Goal: Task Accomplishment & Management: Use online tool/utility

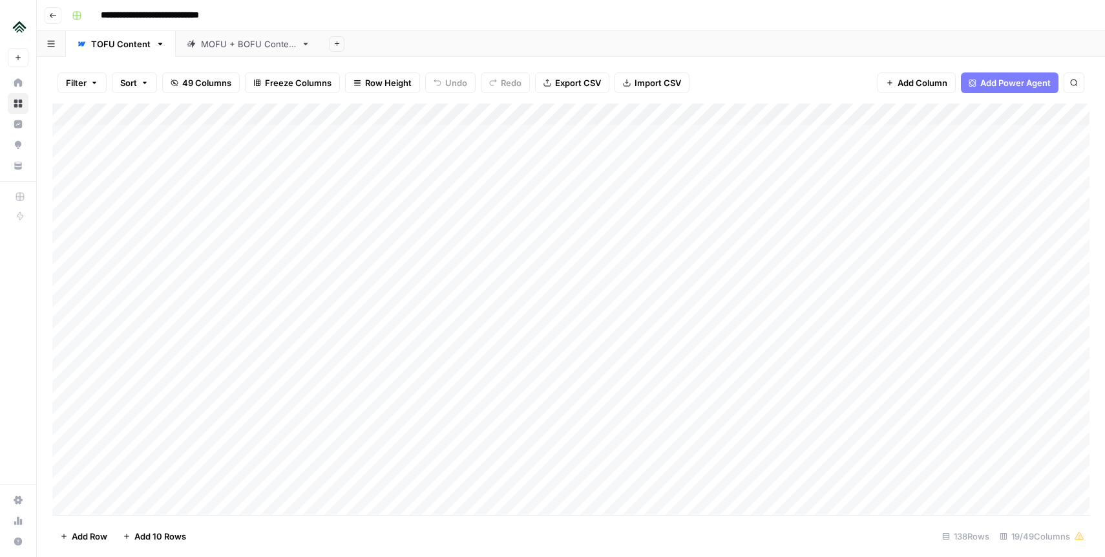
click at [469, 116] on div "Add Column" at bounding box center [571, 308] width 1038 height 411
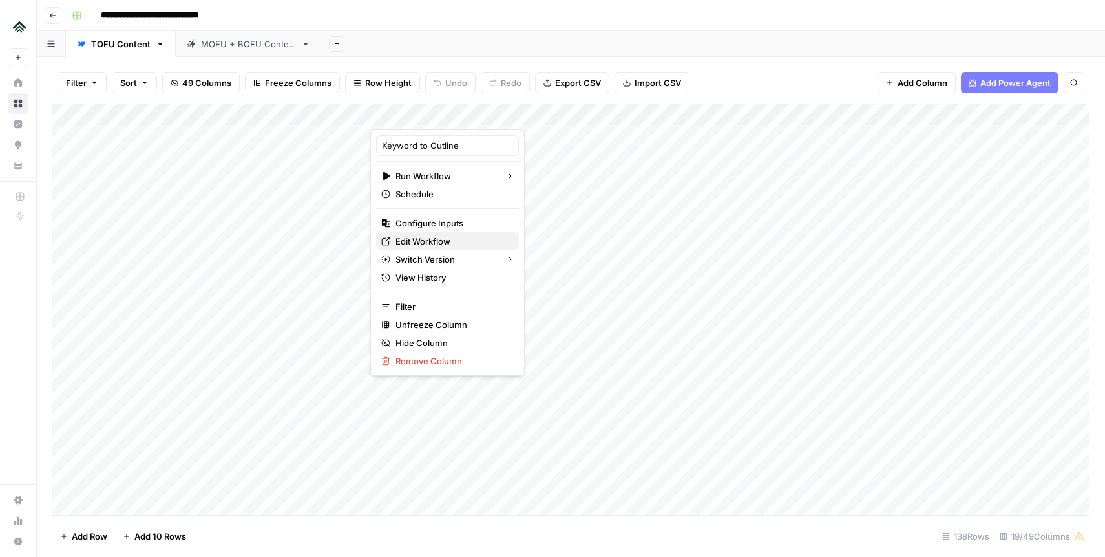
click at [443, 240] on span "Edit Workflow" at bounding box center [452, 241] width 113 height 13
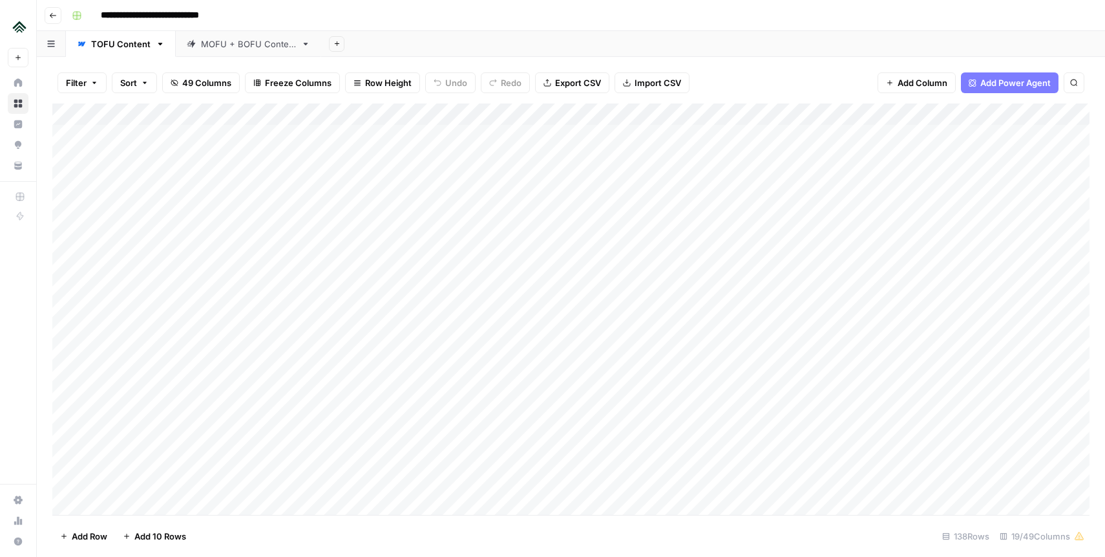
click at [69, 195] on div "Add Column" at bounding box center [571, 308] width 1038 height 411
click at [69, 176] on div "Add Column" at bounding box center [571, 308] width 1038 height 411
click at [68, 193] on div "Add Column" at bounding box center [571, 308] width 1038 height 411
click at [65, 197] on div "Add Column" at bounding box center [571, 308] width 1038 height 411
click at [65, 224] on div "Add Column" at bounding box center [571, 308] width 1038 height 411
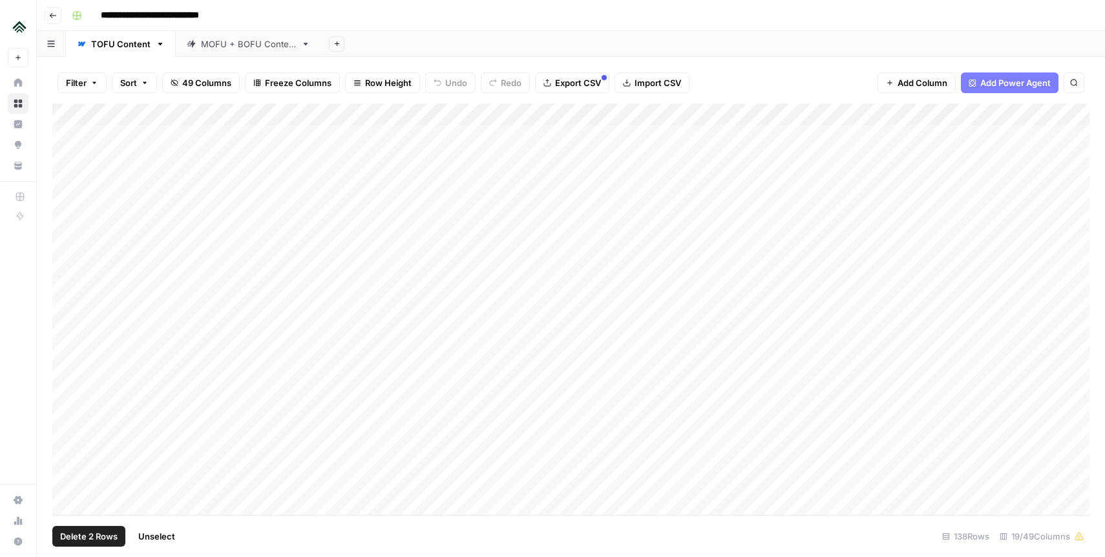
click at [67, 185] on div "Add Column" at bounding box center [571, 308] width 1038 height 411
click at [67, 198] on div "Add Column" at bounding box center [571, 308] width 1038 height 411
click at [67, 224] on div "Add Column" at bounding box center [571, 308] width 1038 height 411
click at [726, 132] on div "Add Column" at bounding box center [571, 308] width 1038 height 411
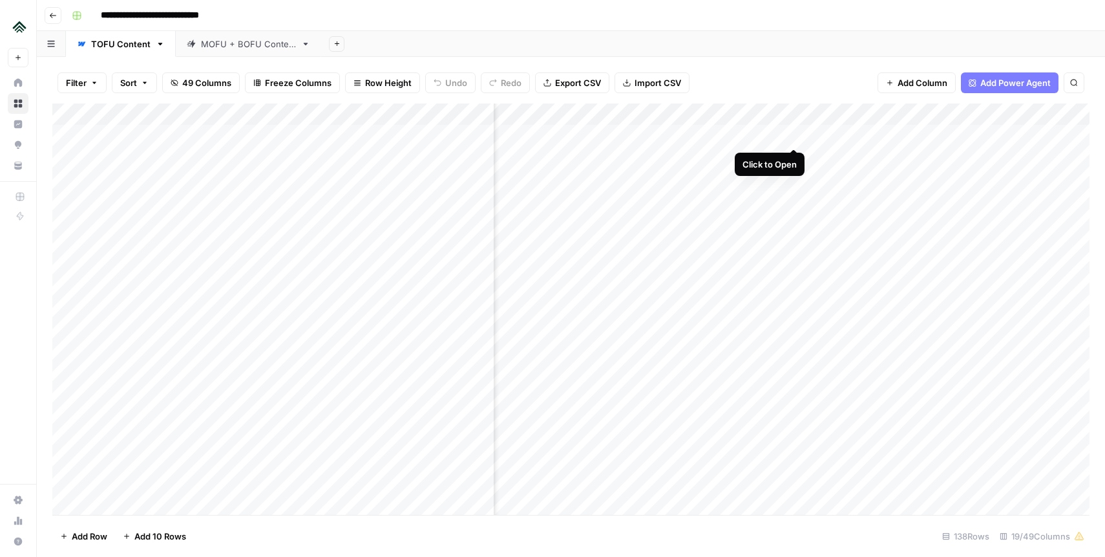
click at [794, 136] on div "Add Column" at bounding box center [571, 308] width 1038 height 411
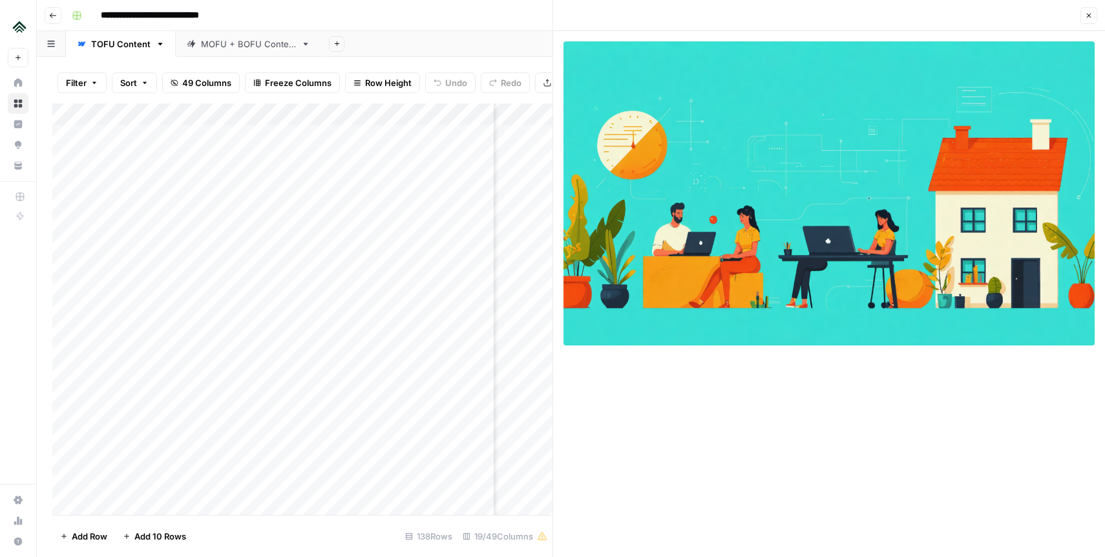
click at [1094, 13] on button "Close" at bounding box center [1089, 15] width 17 height 17
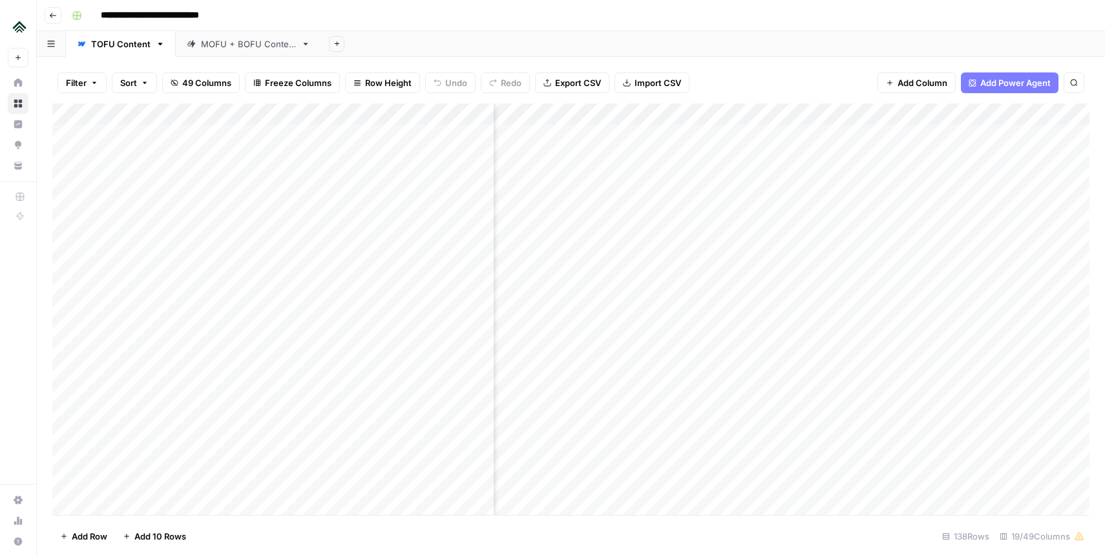
click at [661, 54] on div "Add Sheet" at bounding box center [713, 44] width 784 height 26
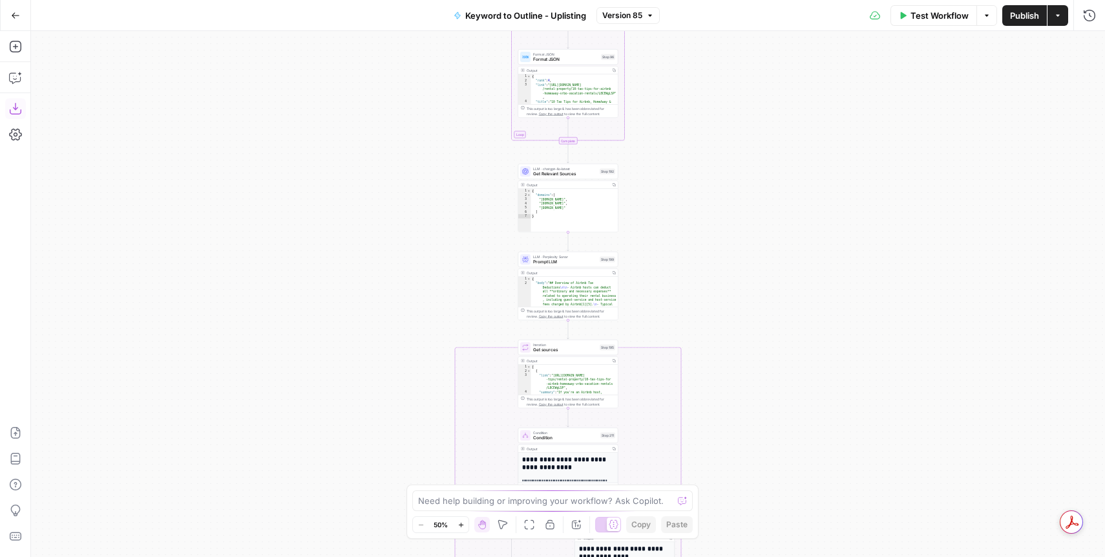
click at [14, 112] on icon "button" at bounding box center [15, 108] width 13 height 13
